Goal: Information Seeking & Learning: Learn about a topic

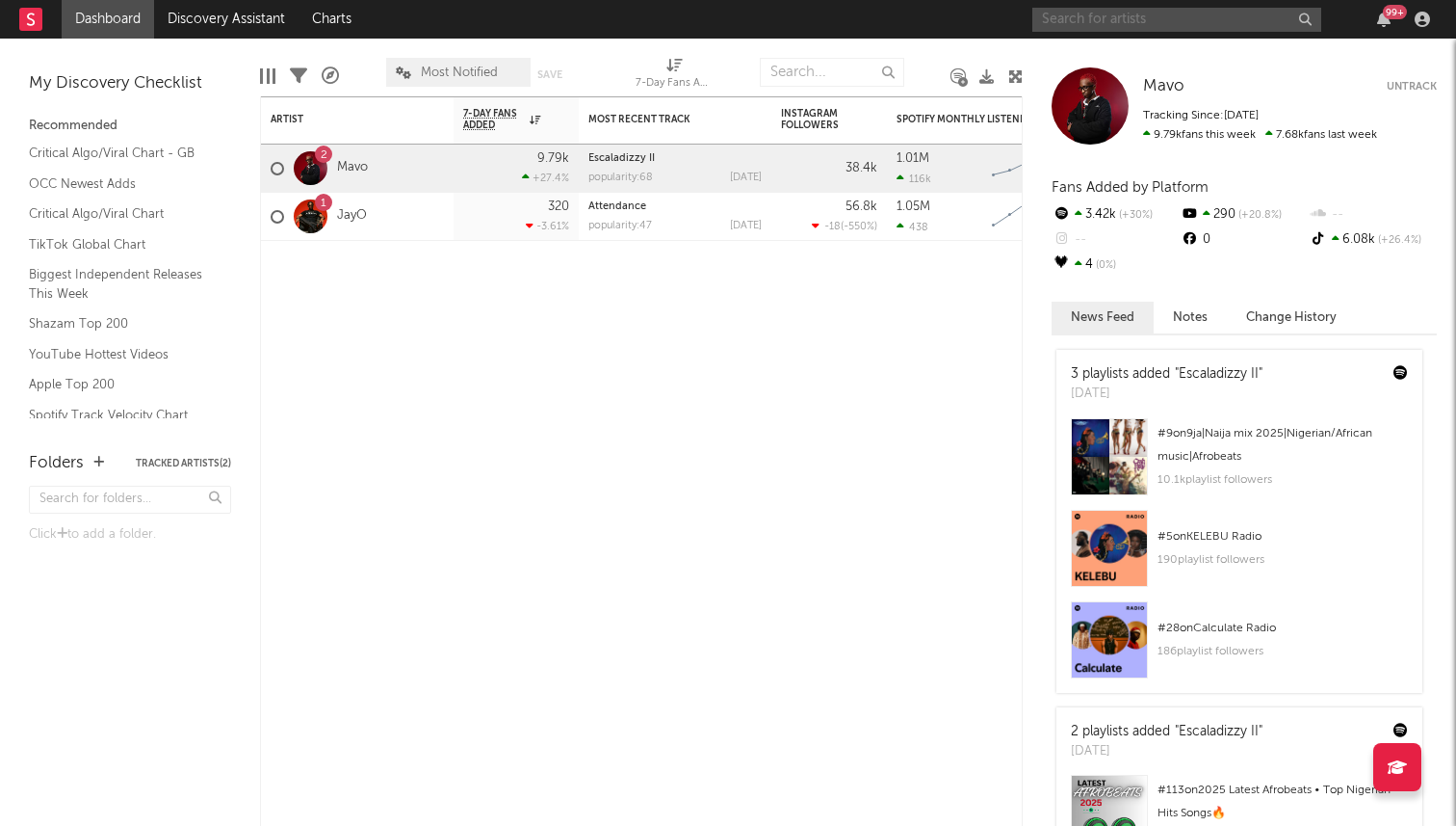
click at [1141, 11] on input "text" at bounding box center [1177, 20] width 289 height 24
click at [1159, 21] on input "[PERSON_NAME]" at bounding box center [1177, 20] width 289 height 24
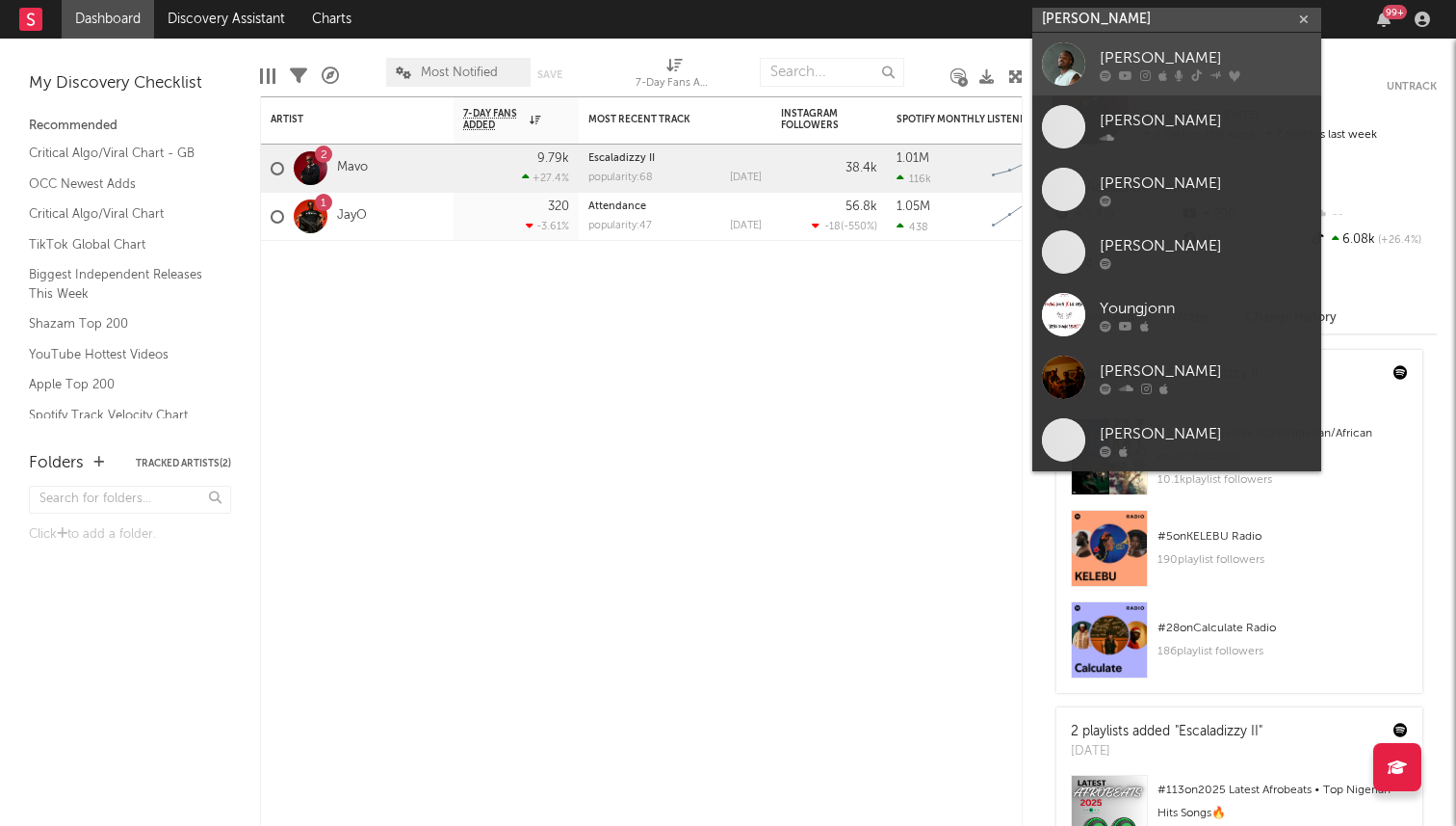
type input "[PERSON_NAME]"
click at [1167, 61] on div "[PERSON_NAME]" at bounding box center [1205, 58] width 212 height 23
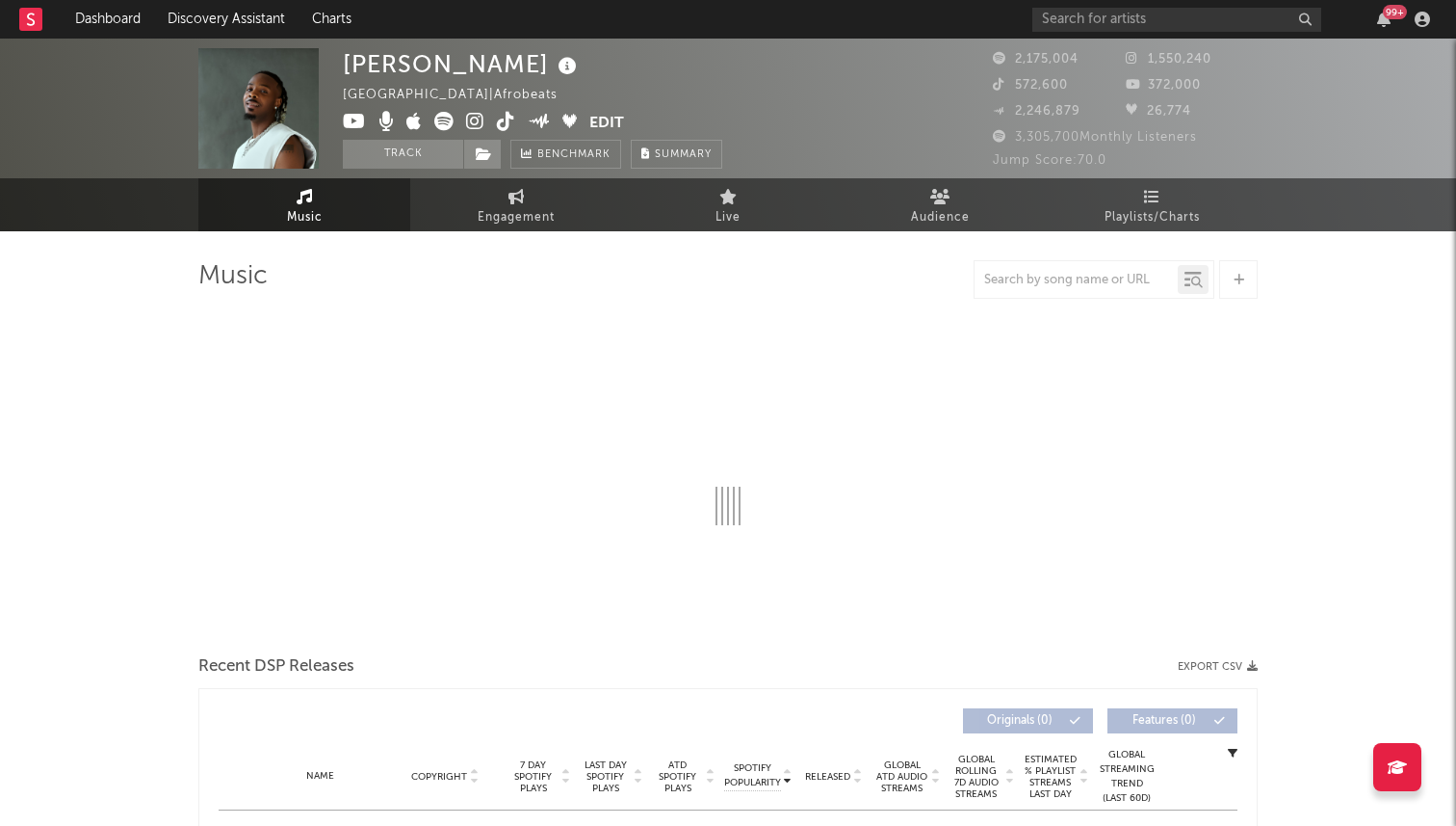
select select "6m"
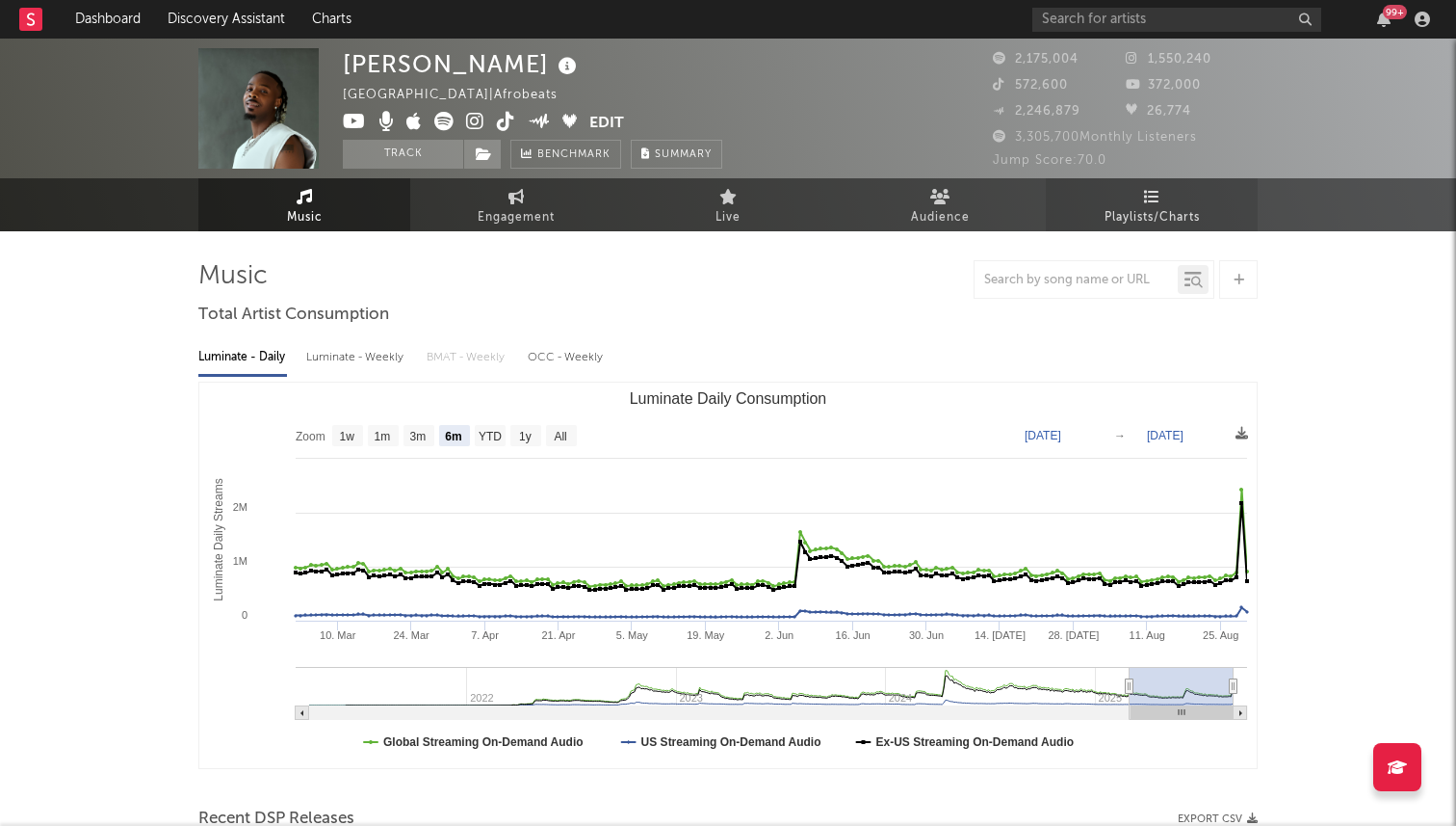
click at [1149, 210] on span "Playlists/Charts" at bounding box center [1153, 218] width 96 height 23
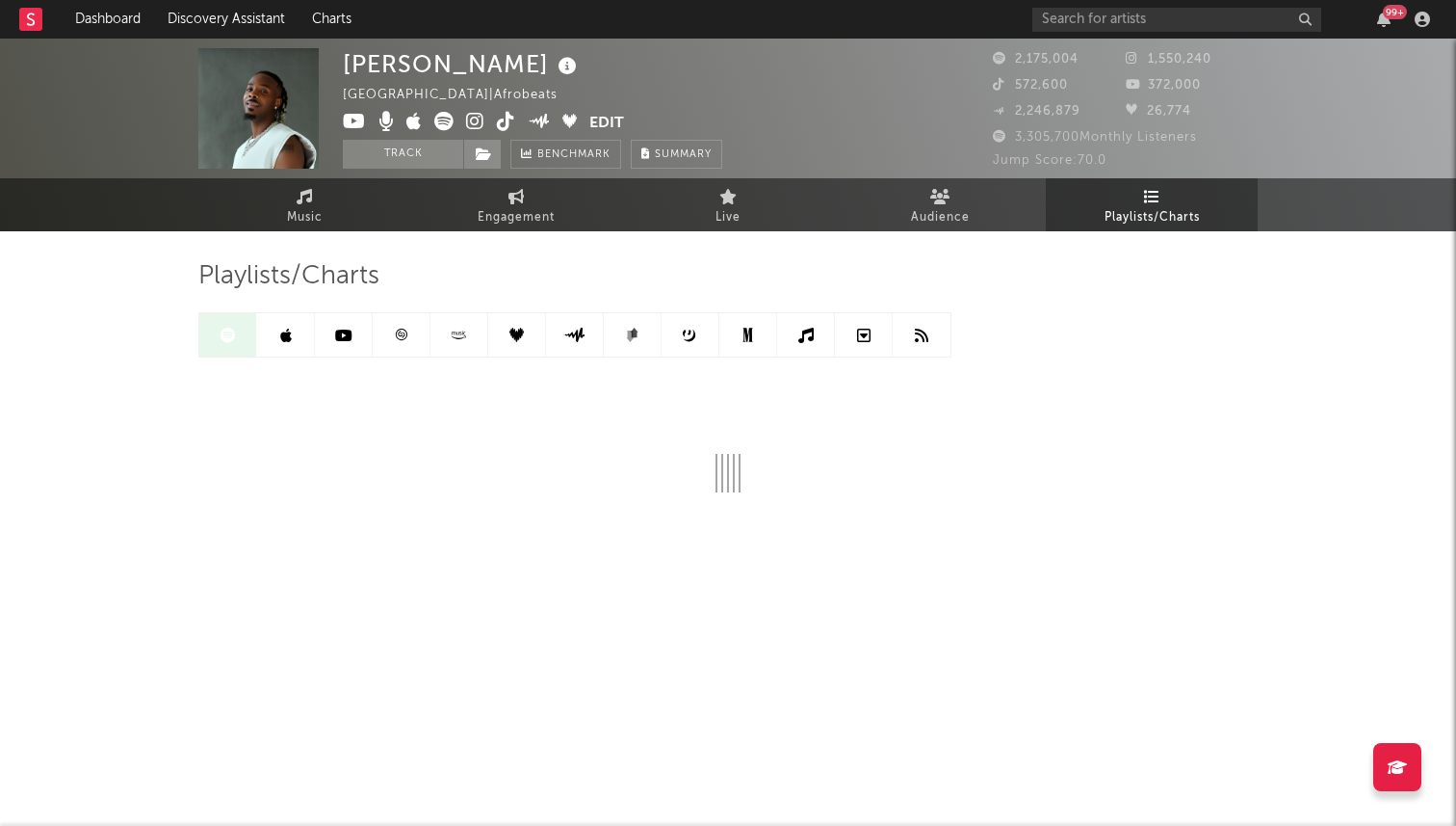
click at [579, 326] on link at bounding box center [574, 335] width 58 height 43
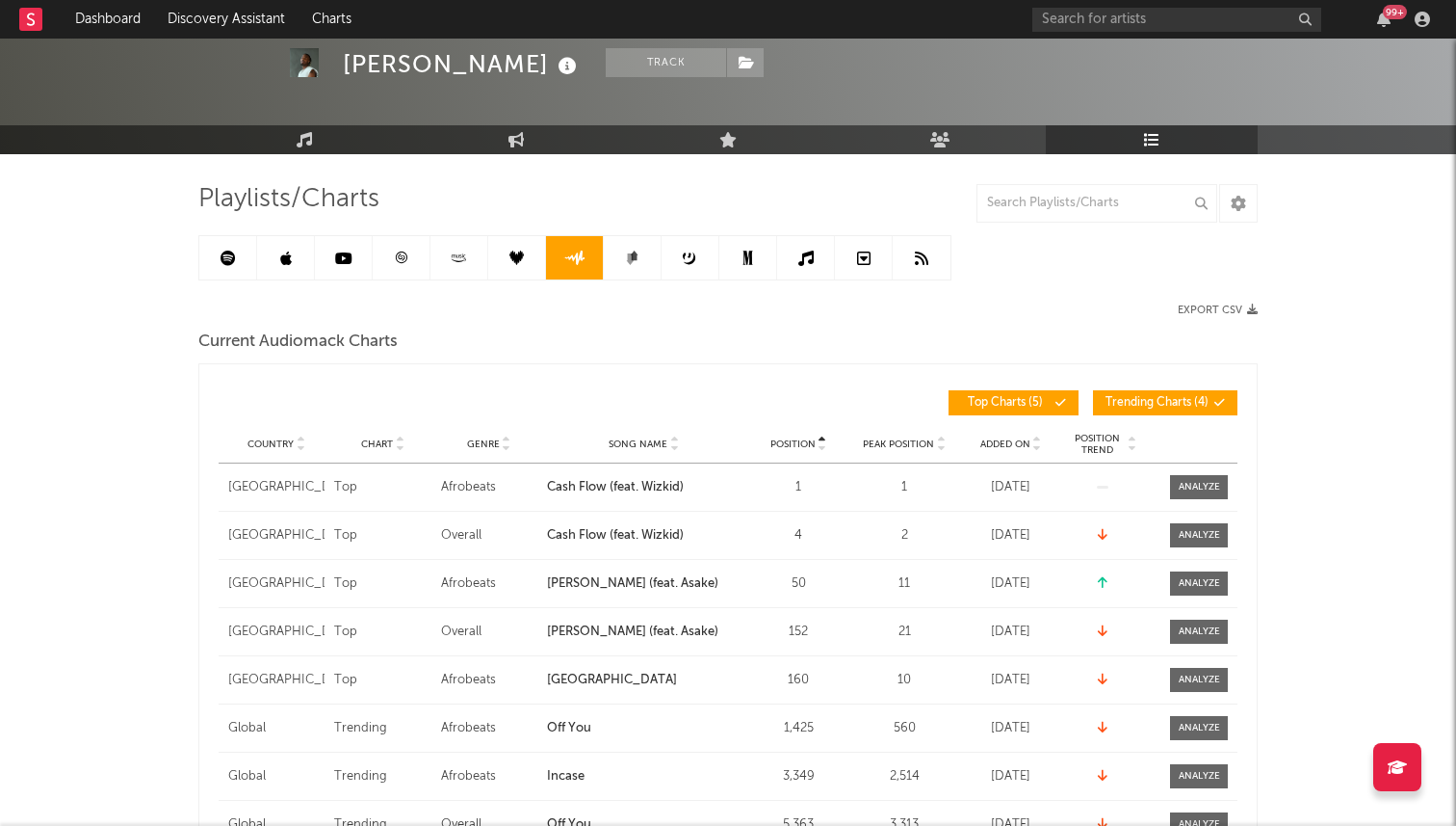
scroll to position [92, 0]
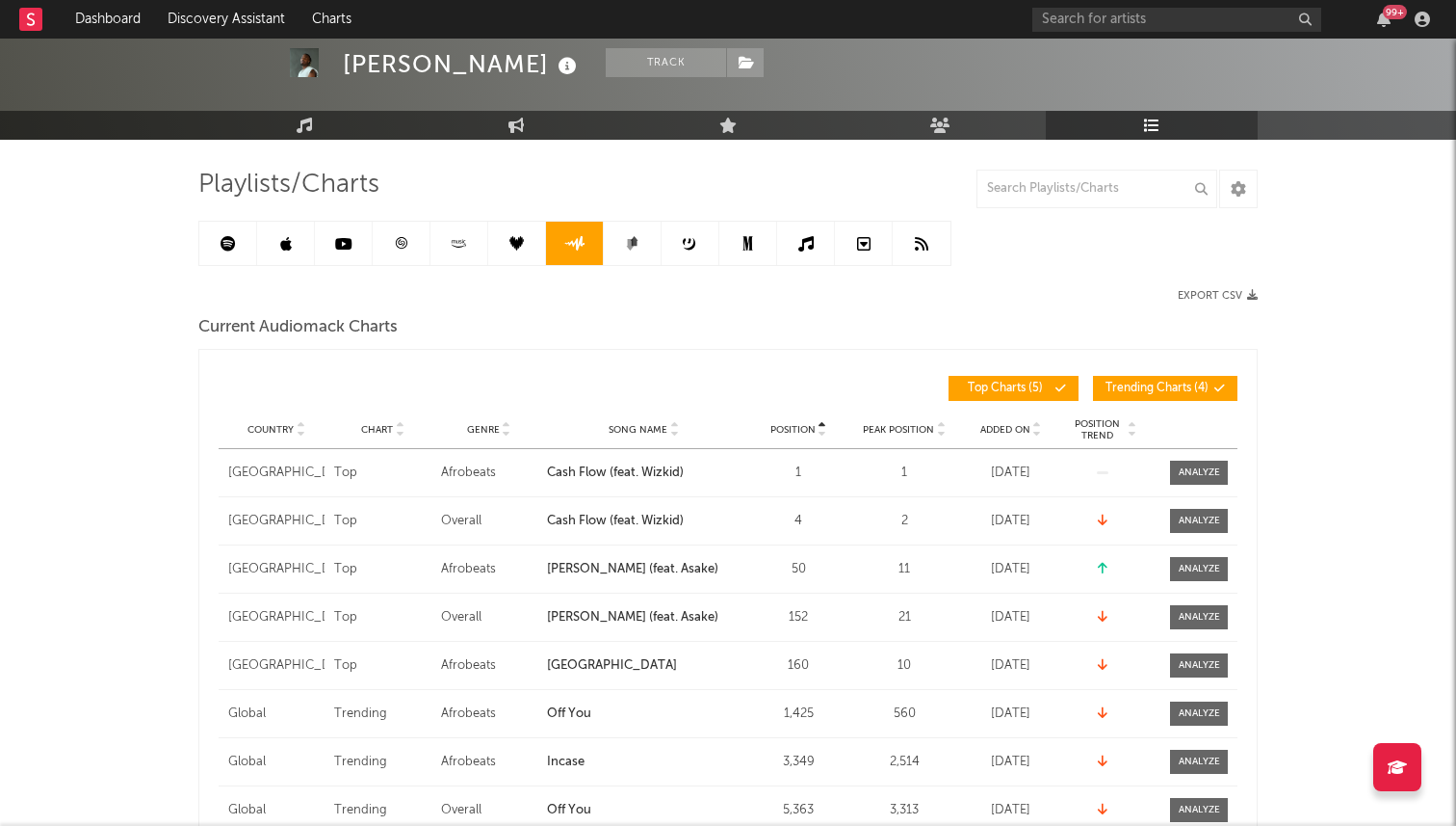
click at [280, 260] on link at bounding box center [285, 243] width 58 height 43
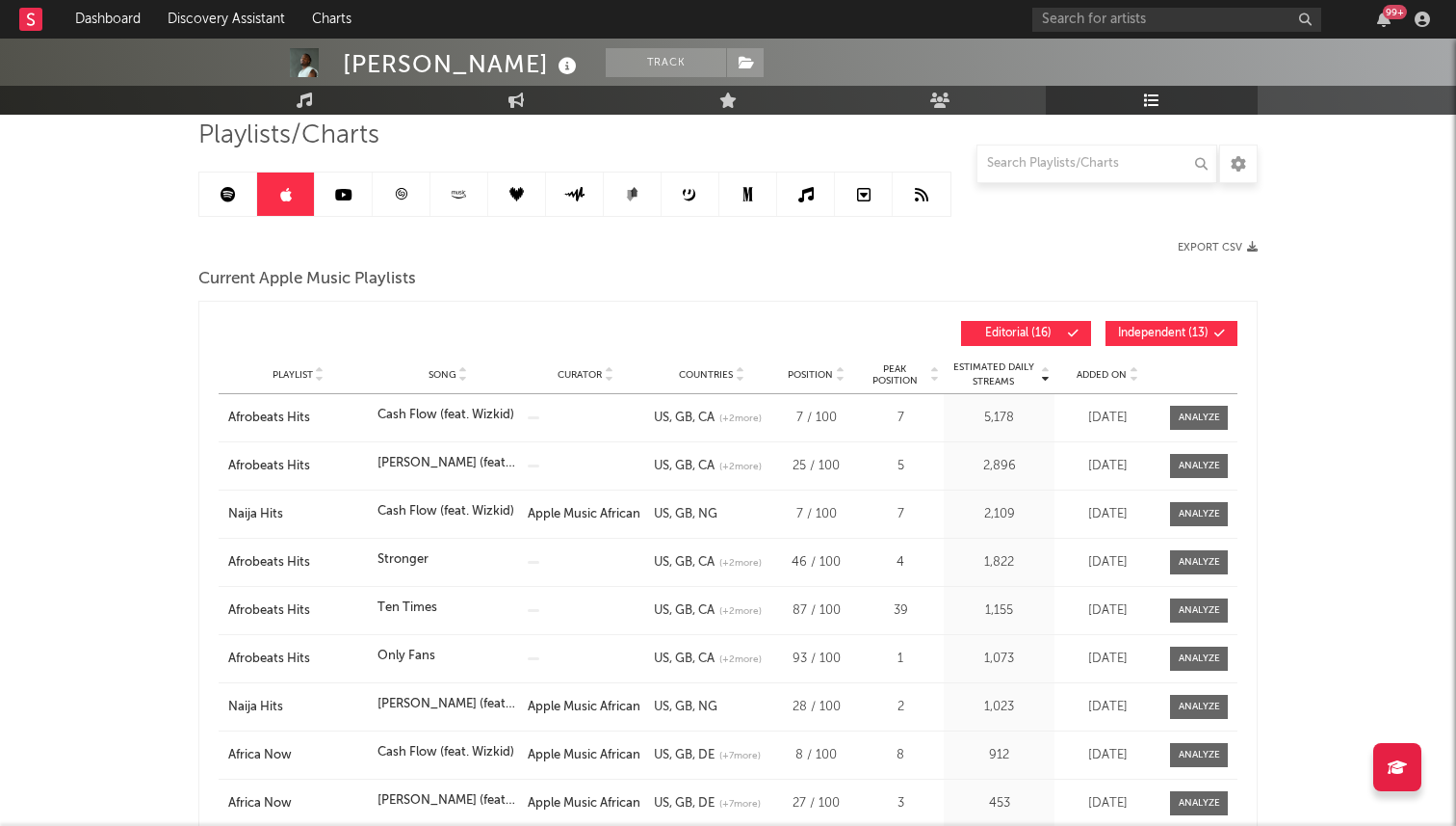
scroll to position [134, 0]
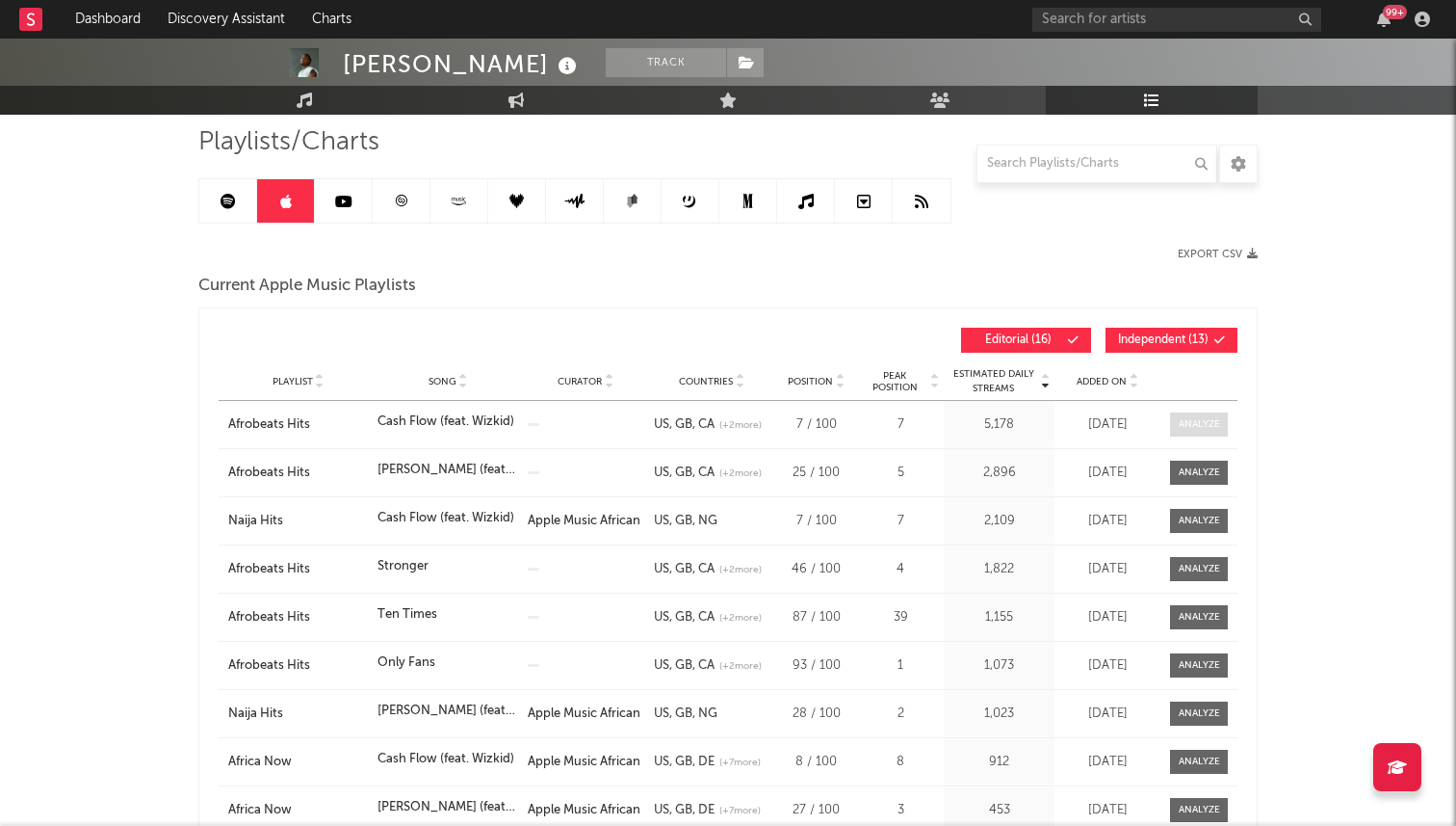
click at [1210, 434] on span at bounding box center [1198, 424] width 58 height 24
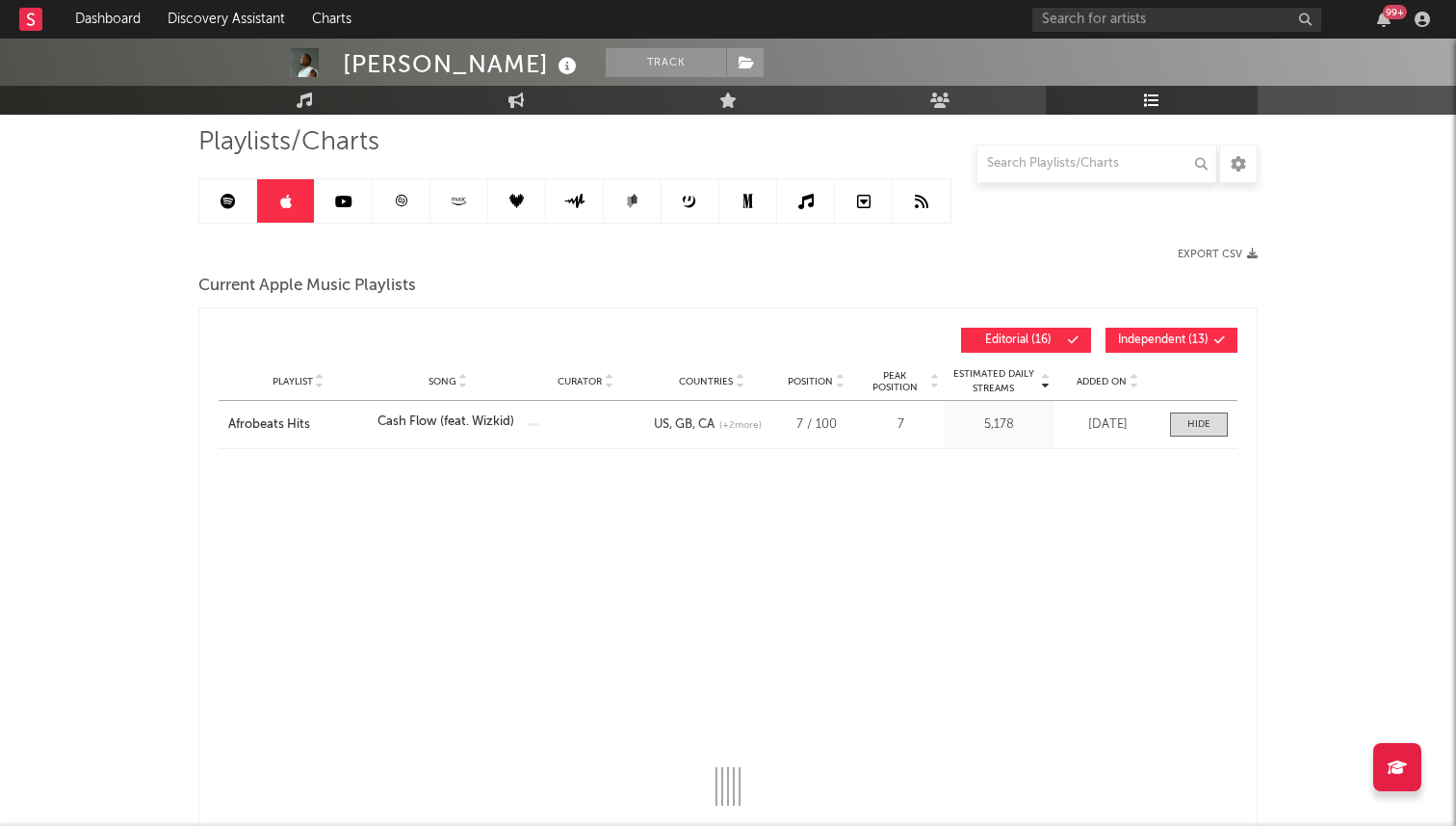
select select "1w"
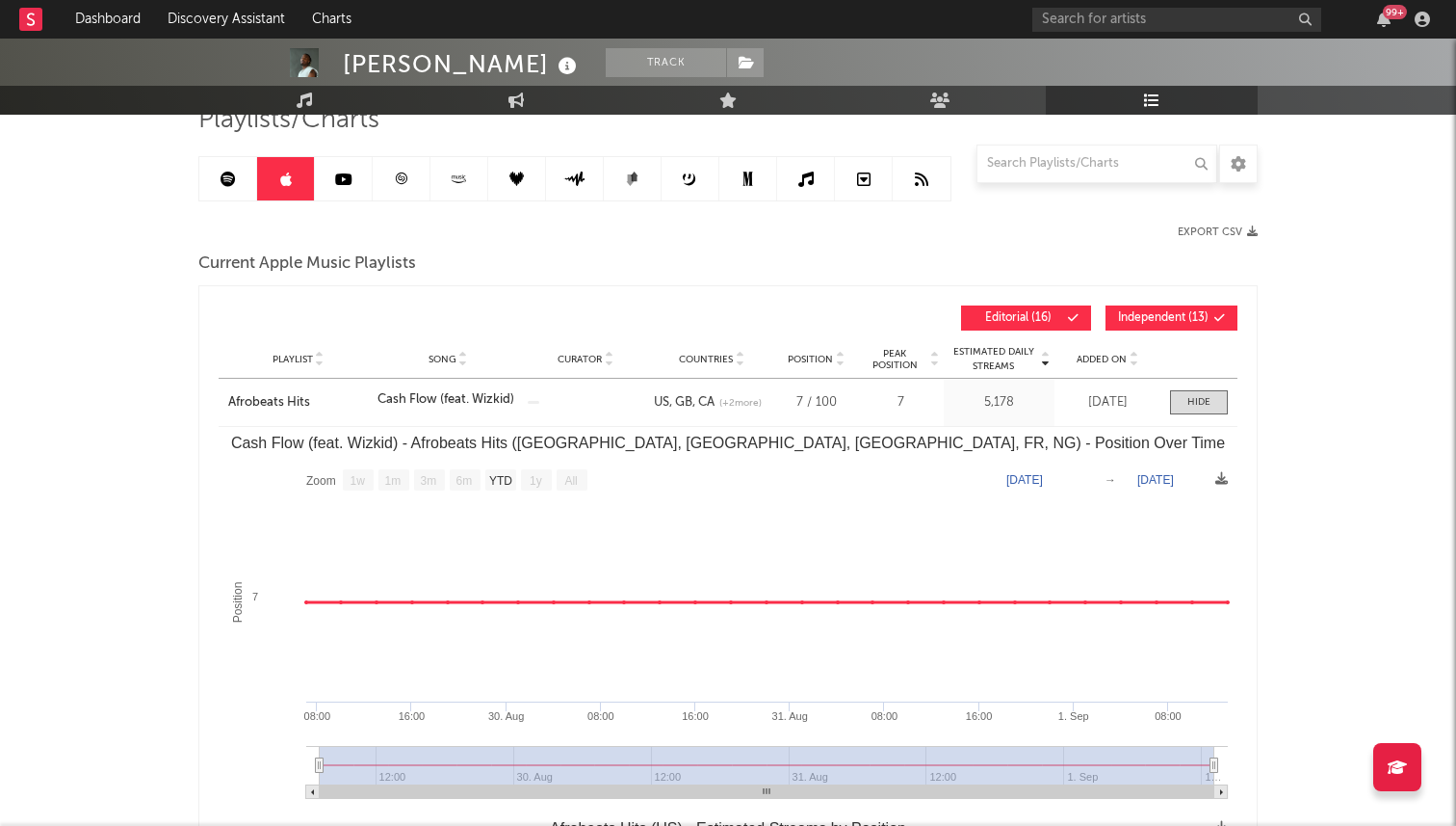
scroll to position [0, 0]
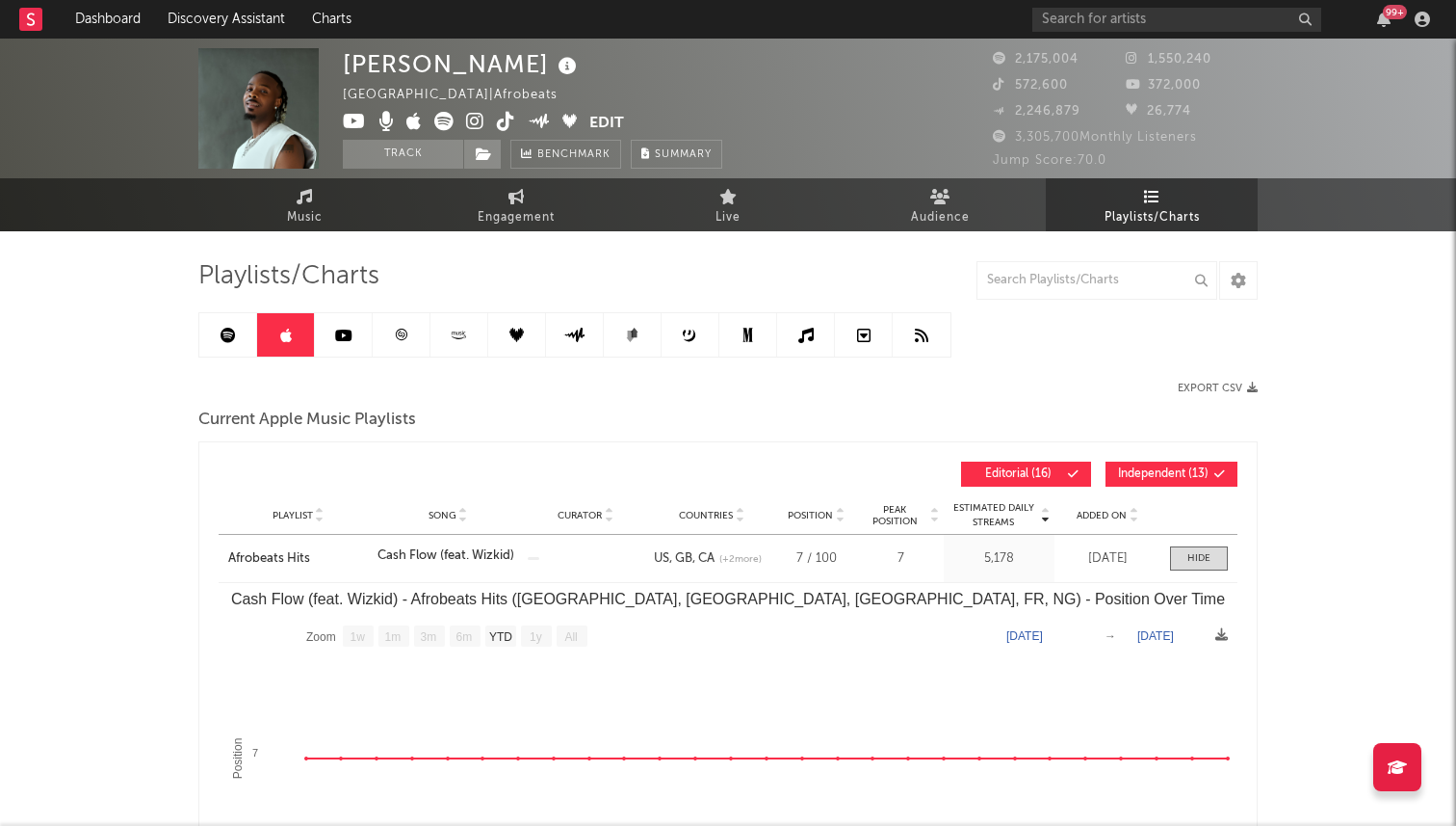
click at [246, 336] on link at bounding box center [227, 335] width 58 height 43
